Goal: Transaction & Acquisition: Purchase product/service

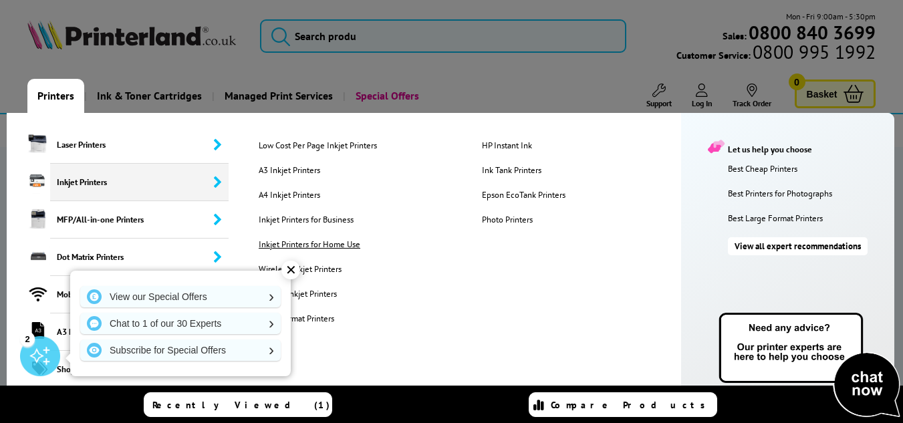
click at [332, 247] on link "Inkjet Printers for Home Use" at bounding box center [360, 244] width 223 height 11
